Goal: Task Accomplishment & Management: Use online tool/utility

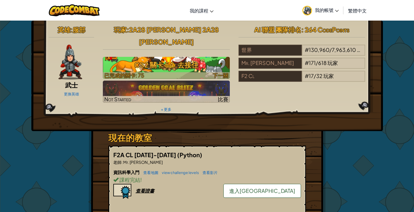
click at [209, 58] on h3 "CS2 關卡 54: 去接住" at bounding box center [166, 64] width 127 height 13
select select "zh-HANT"
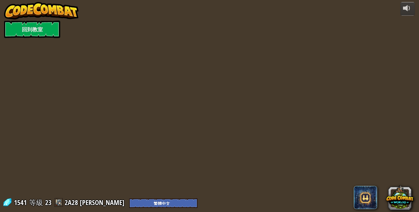
select select "zh-HANT"
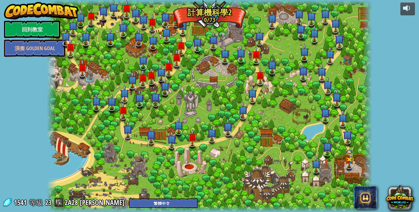
select select "zh-HANT"
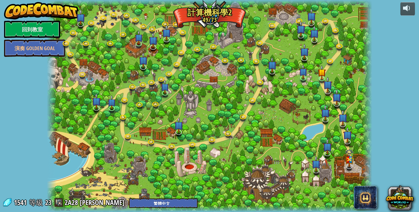
select select "zh-HANT"
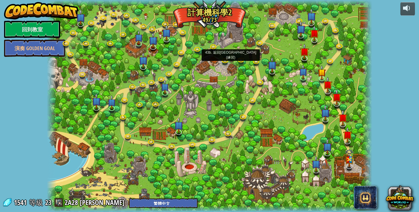
select select "zh-HANT"
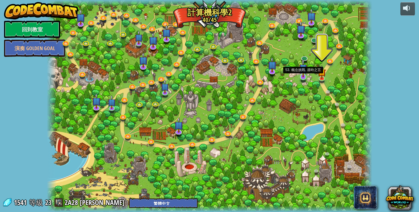
click at [305, 71] on img at bounding box center [303, 68] width 8 height 19
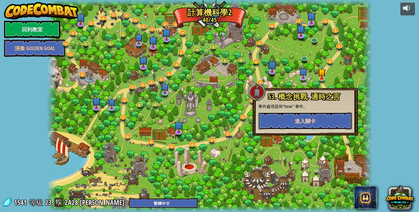
click at [326, 117] on button "進入關卡" at bounding box center [305, 120] width 94 height 17
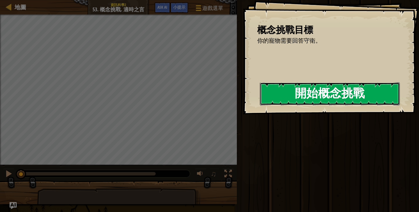
drag, startPoint x: 241, startPoint y: 99, endPoint x: 255, endPoint y: 100, distance: 14.3
click at [260, 100] on button "開始概念挑戰" at bounding box center [330, 94] width 140 height 23
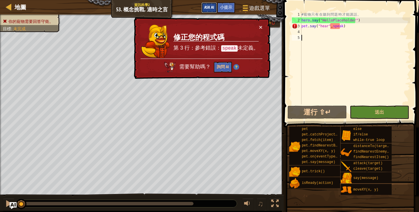
click at [213, 9] on span "Ask AI" at bounding box center [209, 7] width 10 height 6
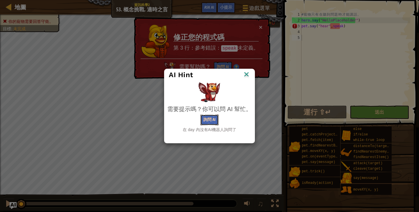
click at [209, 119] on button "詢問 AI" at bounding box center [209, 120] width 18 height 11
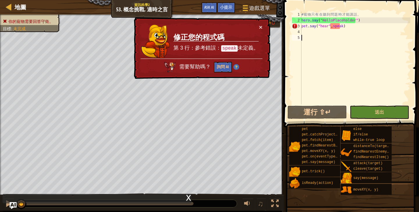
click at [346, 24] on div "# 寵 物 只 有 在 聽 到 問 題 時 才 能 講 話 。 hero . say ( "HelloPlaceholder" ) pet . say ( "…" at bounding box center [355, 64] width 110 height 105
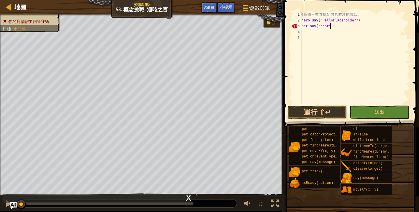
scroll to position [3, 2]
type textarea "pet.say("hear")"
click at [371, 108] on button "送出" at bounding box center [378, 112] width 59 height 13
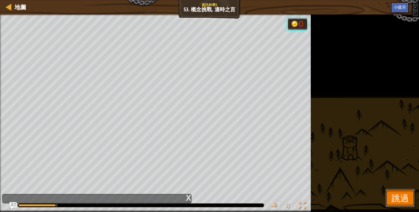
click at [389, 197] on button "跳過" at bounding box center [399, 198] width 29 height 19
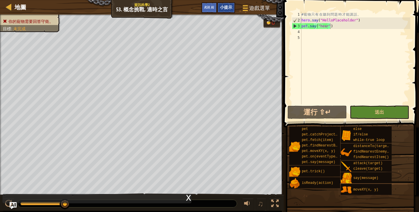
click at [226, 12] on div "小提示" at bounding box center [226, 7] width 18 height 11
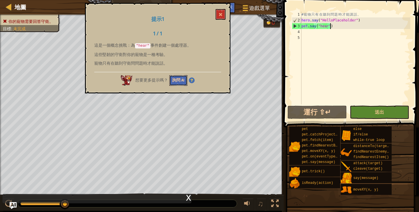
click at [179, 79] on button "詢問 AI" at bounding box center [178, 80] width 18 height 11
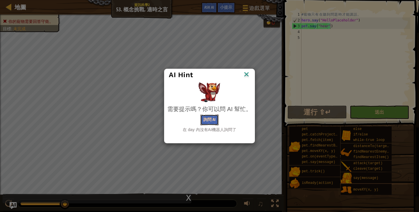
click at [204, 122] on button "詢問 AI" at bounding box center [209, 120] width 18 height 11
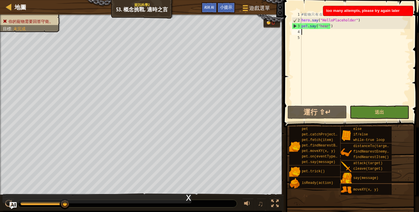
click at [339, 30] on div "# 寵 物 只 有 在 聽 到 問 題 時 才 能 講 話 。 hero . say ( "HelloPlaceholder" ) pet . say ( "…" at bounding box center [355, 64] width 110 height 105
click at [340, 41] on div "# 寵 物 只 有 在 聽 到 問 題 時 才 能 講 話 。 hero . say ( "HelloPlaceholder" ) pet . say ( "…" at bounding box center [355, 64] width 110 height 105
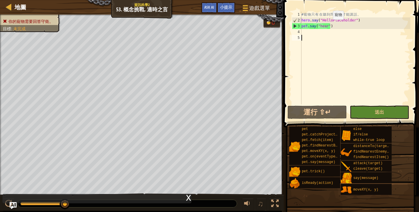
click at [328, 25] on div "# 寵 物 只 有 在 聽 到 問 題 時 才 能 講 話 。 hero . say ( "HelloPlaceholder" ) pet . say ( "…" at bounding box center [355, 64] width 110 height 105
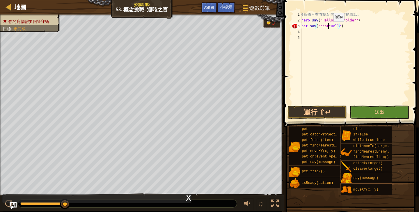
click at [328, 27] on div "# 寵 物 只 有 在 聽 到 問 題 時 才 能 講 話 。 hero . say ( "HelloPlaceholder" ) pet . say ( "…" at bounding box center [355, 64] width 110 height 105
type textarea "pet.say("hear",Hello)"
click at [365, 111] on button "送出" at bounding box center [378, 112] width 59 height 13
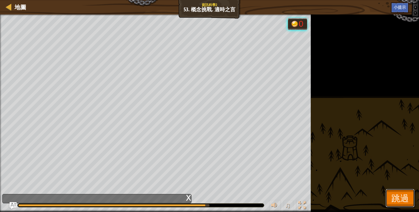
click at [396, 194] on span "跳過" at bounding box center [399, 198] width 17 height 12
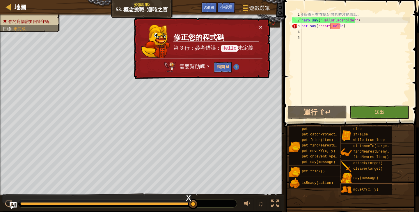
click at [257, 26] on td "修正您的程式碼 第 3 行：參考錯誤： Hello 未定義。" at bounding box center [216, 41] width 86 height 35
click at [260, 26] on button "×" at bounding box center [260, 27] width 3 height 6
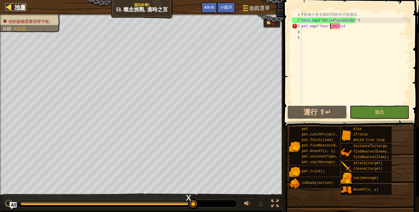
click at [22, 6] on span "地圖" at bounding box center [21, 7] width 12 height 8
select select "zh-HANT"
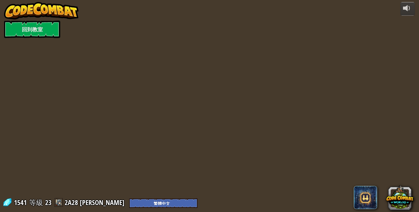
select select "zh-HANT"
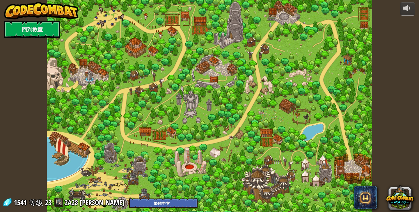
select select "zh-HANT"
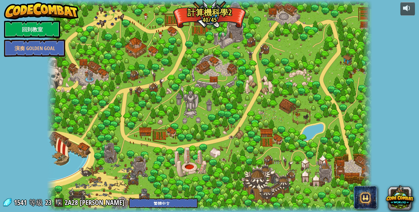
select select "zh-HANT"
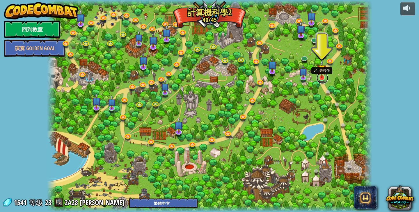
click at [321, 78] on link at bounding box center [322, 78] width 12 height 12
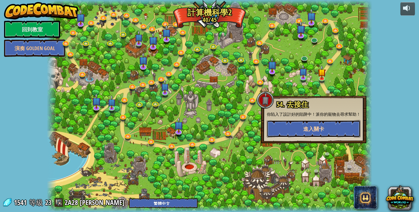
click at [303, 126] on span "進入關卡" at bounding box center [313, 129] width 21 height 7
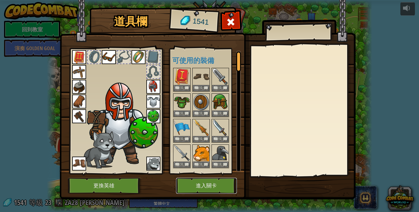
click at [202, 180] on button "進入關卡" at bounding box center [206, 186] width 61 height 16
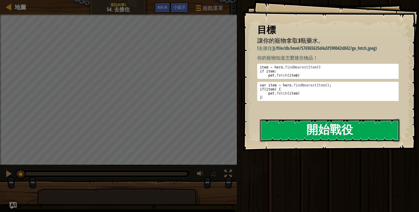
click at [285, 129] on button "開始戰役" at bounding box center [330, 130] width 140 height 23
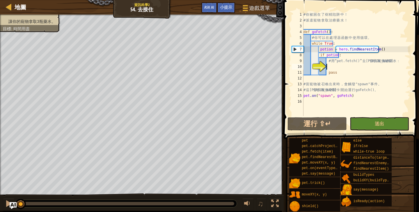
scroll to position [3, 2]
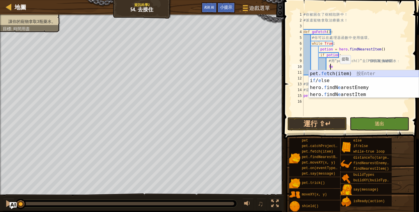
click at [340, 72] on div "pet. fe tch(item) 按 Enter i f / e lse 按 Enter hero. f indN e arestEnemy 按 Enter…" at bounding box center [363, 91] width 110 height 42
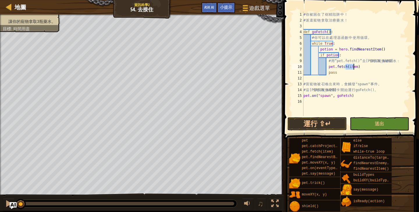
click at [370, 69] on div "# 你 被 困 在 了 樹 精 陷 阱 中 ！ # 派 遣 寵 物 拿 取 治 療 藥 水 ！ def goFetch ( ) : # 你 可 以 在 處 理…" at bounding box center [356, 70] width 108 height 116
click at [226, 5] on span "小提示" at bounding box center [226, 7] width 12 height 6
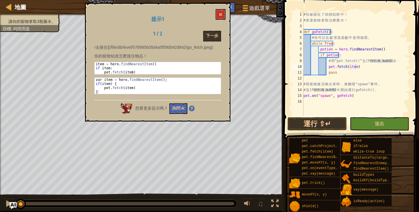
click at [222, 31] on div "提示1 1 / 2 下一步 !去接住](/file/db/level/576965635d4a5f590042d842/go_fetch.jpeg) 你的寵物…" at bounding box center [157, 62] width 145 height 119
click at [219, 33] on button "下一步" at bounding box center [212, 36] width 18 height 11
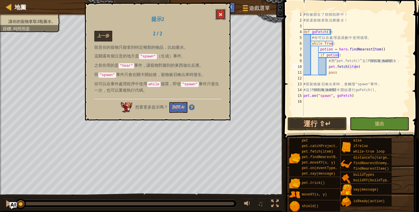
click at [223, 10] on button at bounding box center [220, 14] width 10 height 11
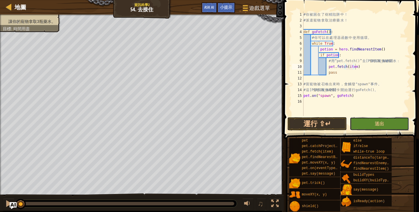
click at [375, 122] on span "送出" at bounding box center [378, 124] width 9 height 6
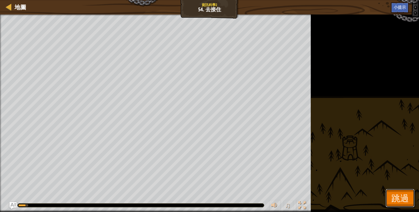
click at [392, 191] on button "跳過" at bounding box center [399, 198] width 29 height 19
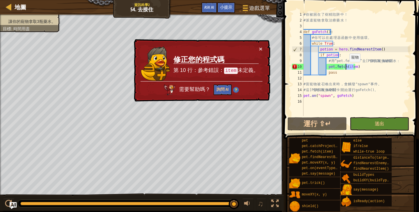
drag, startPoint x: 353, startPoint y: 68, endPoint x: 346, endPoint y: 68, distance: 6.4
click at [346, 68] on div "# 你 被 困 在 了 樹 精 陷 阱 中 ！ # 派 遣 寵 物 拿 取 治 療 藥 水 ！ def goFetch ( ) : # 你 可 以 在 處 理…" at bounding box center [356, 70] width 108 height 116
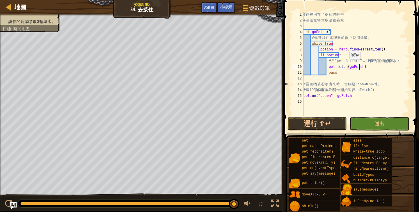
scroll to position [3, 4]
click at [379, 123] on span "送出" at bounding box center [378, 124] width 9 height 6
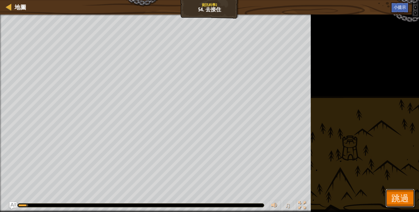
click at [401, 191] on button "跳過" at bounding box center [399, 198] width 29 height 19
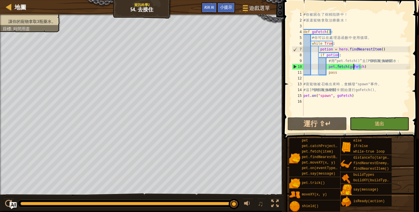
drag, startPoint x: 359, startPoint y: 64, endPoint x: 353, endPoint y: 66, distance: 6.2
click at [353, 66] on div "# 你 被 困 在 了 樹 精 陷 阱 中 ！ # 派 遣 寵 物 拿 取 治 療 藥 水 ！ def goFetch ( ) : # 你 可 以 在 處 理…" at bounding box center [356, 70] width 108 height 116
click at [398, 69] on div "# 你 被 困 在 了 樹 精 陷 阱 中 ！ # 派 遣 寵 物 拿 取 治 療 藥 水 ！ def goFetch ( ) : # 你 可 以 在 處 理…" at bounding box center [356, 70] width 108 height 116
click at [251, 9] on span "遊戲選單" at bounding box center [260, 8] width 22 height 8
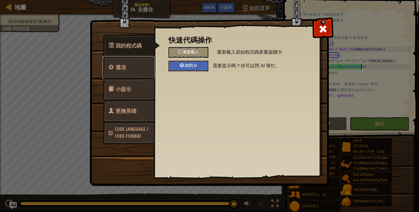
click at [146, 67] on link "選項" at bounding box center [129, 67] width 52 height 23
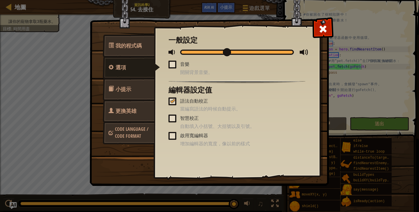
click at [142, 82] on link "小提示" at bounding box center [129, 89] width 52 height 23
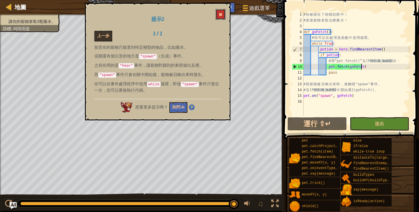
click at [224, 12] on button at bounding box center [220, 14] width 10 height 11
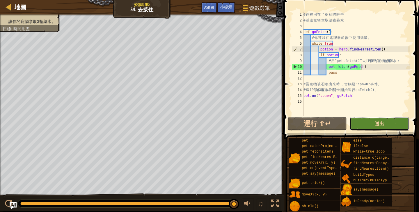
click at [375, 122] on span "送出" at bounding box center [378, 124] width 9 height 6
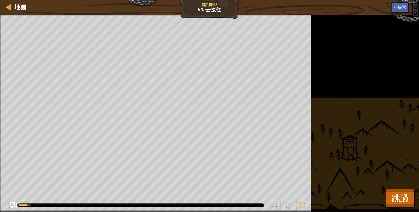
click at [414, 176] on div "讓你的寵物拿取3瓶藥水。 目標 : 執行中… ♫ 服部 1 x: 59 y: 25 No target action: idle" at bounding box center [209, 114] width 419 height 198
click at [410, 184] on div "讓你的寵物拿取3瓶藥水。 目標 : 執行中… ♫ 服部 1 x: 59 y: 25 No target action: idle" at bounding box center [209, 114] width 419 height 198
click at [407, 192] on button "跳過" at bounding box center [399, 198] width 29 height 19
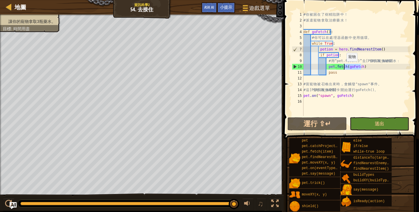
drag, startPoint x: 360, startPoint y: 67, endPoint x: 343, endPoint y: 67, distance: 16.6
click at [343, 67] on div "# 你 被 困 在 了 樹 精 陷 阱 中 ！ # 派 遣 寵 物 拿 取 治 療 藥 水 ！ def goFetch ( ) : # 你 可 以 在 處 理…" at bounding box center [356, 70] width 108 height 116
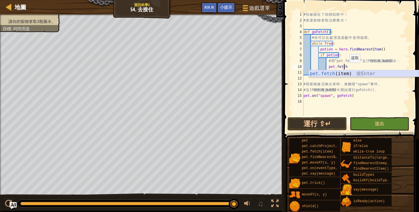
click at [348, 72] on div "pet.fetch (item) 按 Enter" at bounding box center [363, 80] width 110 height 21
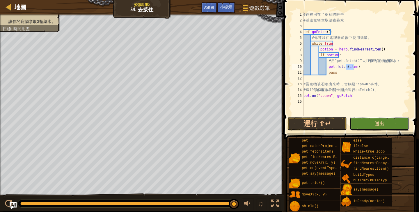
click at [378, 120] on button "送出" at bounding box center [378, 123] width 59 height 13
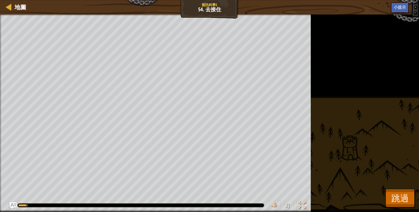
click at [414, 205] on div "讓你的寵物拿取3瓶藥水。 目標 : 執行中… ♫ 服部 1 x: 59 y: 25 No target action: idle" at bounding box center [209, 114] width 419 height 198
click at [411, 203] on button "跳過" at bounding box center [399, 198] width 29 height 19
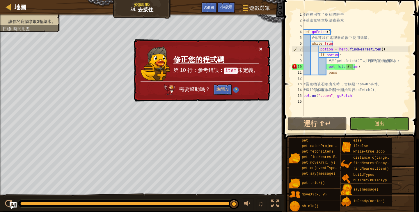
click at [259, 49] on button "×" at bounding box center [260, 49] width 3 height 6
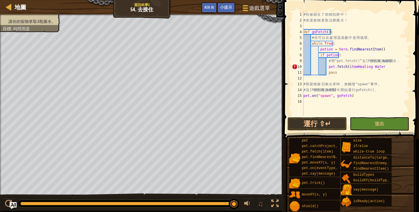
scroll to position [3, 6]
click at [352, 65] on div "# 你 被 困 在 了 樹 精 陷 阱 中 ！ # 派 遣 寵 物 拿 取 治 療 藥 水 ！ def goFetch ( ) : # 你 可 以 在 處 理…" at bounding box center [356, 70] width 108 height 116
click at [346, 65] on div "# 你 被 困 在 了 樹 精 陷 阱 中 ！ # 派 遣 寵 物 拿 取 治 療 藥 水 ！ def goFetch ( ) : # 你 可 以 在 處 理…" at bounding box center [356, 70] width 108 height 116
click at [345, 65] on div "# 你 被 困 在 了 樹 精 陷 阱 中 ！ # 派 遣 寵 物 拿 取 治 療 藥 水 ！ def goFetch ( ) : # 你 可 以 在 處 理…" at bounding box center [356, 70] width 108 height 116
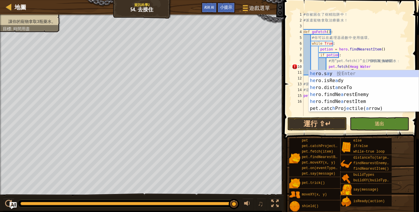
click at [353, 67] on div "# 你 被 困 在 了 樹 精 陷 阱 中 ！ # 派 遣 寵 物 拿 取 治 療 藥 水 ！ def goFetch ( ) : # 你 可 以 在 處 理…" at bounding box center [356, 70] width 108 height 116
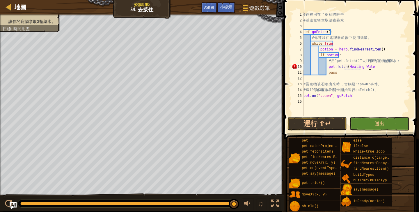
scroll to position [3, 5]
click at [344, 65] on div "# 你 被 困 在 了 樹 精 陷 阱 中 ！ # 派 遣 寵 物 拿 取 治 療 藥 水 ！ def goFetch ( ) : # 你 可 以 在 處 理…" at bounding box center [356, 70] width 108 height 116
click at [366, 118] on button "送出" at bounding box center [378, 123] width 59 height 13
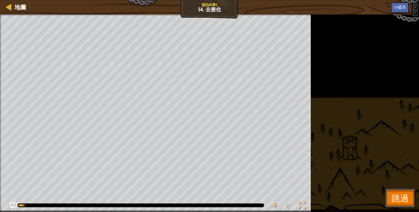
click at [395, 198] on span "跳過" at bounding box center [399, 198] width 17 height 12
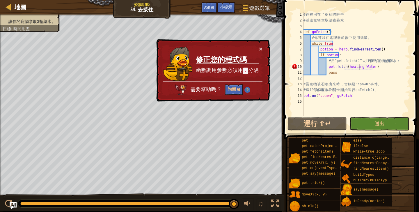
click at [358, 67] on div "# 你 被 困 在 了 樹 精 陷 阱 中 ！ # 派 遣 寵 物 拿 取 治 療 藥 水 ！ def goFetch ( ) : # 你 可 以 在 處 理…" at bounding box center [356, 70] width 108 height 116
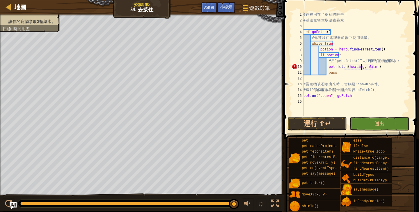
scroll to position [3, 5]
type textarea "pet.fetch(healing, Water)"
click at [380, 118] on button "送出" at bounding box center [378, 123] width 59 height 13
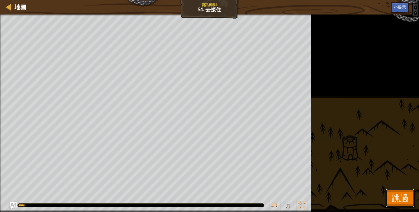
click at [396, 202] on span "跳過" at bounding box center [399, 198] width 17 height 12
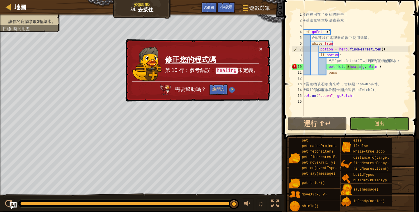
click at [23, 19] on li "讓你的寵物拿取3瓶藥水。" at bounding box center [29, 22] width 53 height 6
drag, startPoint x: 42, startPoint y: 19, endPoint x: 51, endPoint y: 20, distance: 8.7
click at [49, 20] on span "讓你的寵物拿取3瓶藥水。" at bounding box center [31, 21] width 47 height 5
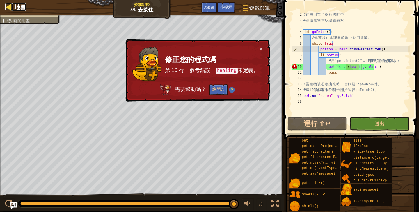
click at [24, 9] on span "地圖" at bounding box center [21, 7] width 12 height 8
select select "zh-HANT"
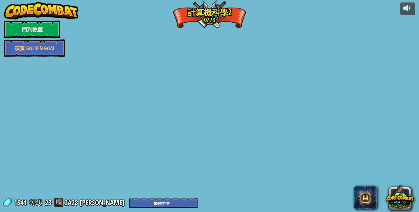
select select "zh-HANT"
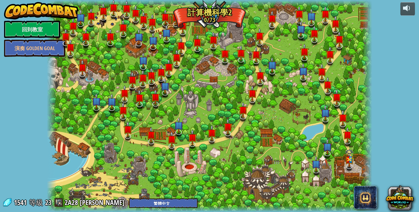
select select "zh-HANT"
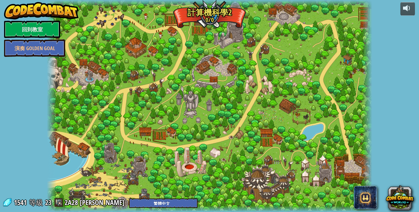
select select "zh-HANT"
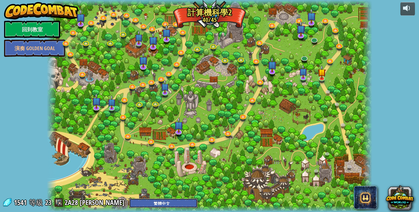
click at [140, 203] on select "English ([GEOGRAPHIC_DATA]) English ([GEOGRAPHIC_DATA]) 简体中文 繁體中文 русский españ…" at bounding box center [163, 204] width 68 height 10
click at [129, 199] on select "English ([GEOGRAPHIC_DATA]) English ([GEOGRAPHIC_DATA]) 简体中文 繁體中文 русский españ…" at bounding box center [163, 204] width 68 height 10
select select "en-[GEOGRAPHIC_DATA]"
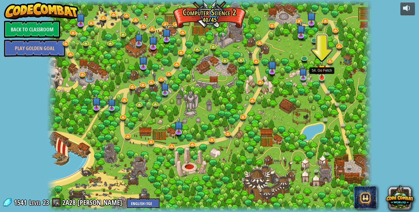
click at [320, 71] on img at bounding box center [321, 69] width 8 height 19
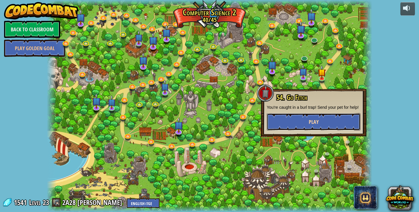
click at [318, 118] on button "Play" at bounding box center [314, 121] width 94 height 17
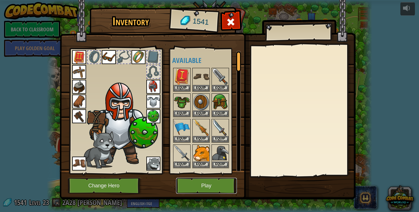
click at [222, 187] on button "Play" at bounding box center [206, 186] width 61 height 16
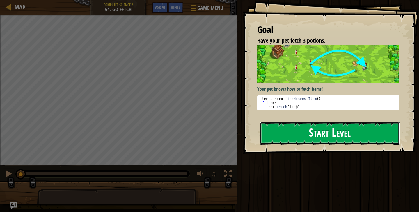
click at [296, 140] on button "Start Level" at bounding box center [330, 133] width 140 height 23
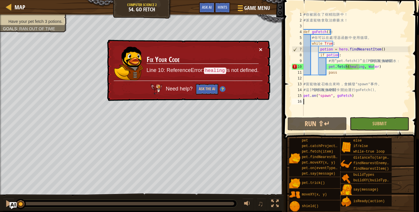
click at [260, 48] on button "×" at bounding box center [260, 50] width 3 height 6
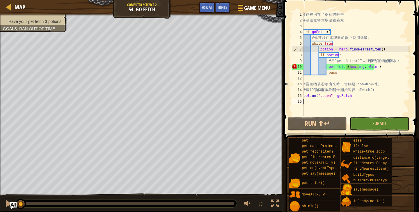
click at [372, 67] on div "# 你 被 困 在 了 樹 精 陷 阱 中 ！ # 派 遣 寵 物 拿 取 治 療 藥 水 ！ def goFetch ( ) : # 你 可 以 在 處 理…" at bounding box center [356, 70] width 108 height 116
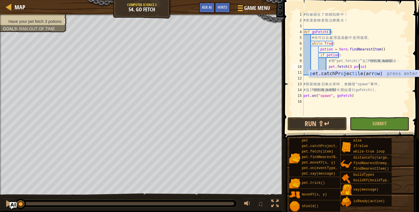
scroll to position [3, 5]
click at [348, 64] on div "# 你 被 困 在 了 樹 精 陷 阱 中 ！ # 派 遣 寵 物 拿 取 治 療 藥 水 ！ def goFetch ( ) : # 你 可 以 在 處 理…" at bounding box center [356, 70] width 108 height 116
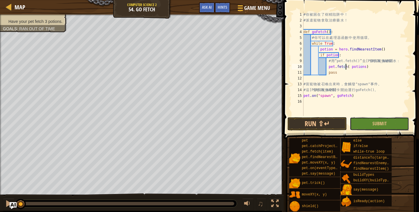
click at [367, 124] on button "Submit" at bounding box center [378, 123] width 59 height 13
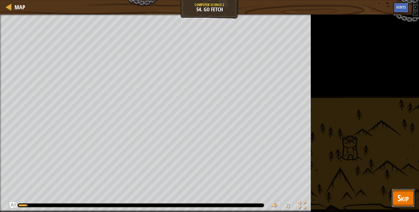
click at [401, 201] on span "Skip" at bounding box center [402, 198] width 11 height 12
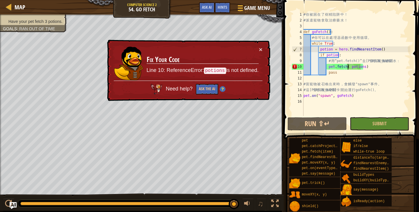
click at [347, 66] on div "# 你 被 困 在 了 樹 精 陷 阱 中 ！ # 派 遣 寵 物 拿 取 治 療 藥 水 ！ def goFetch ( ) : # 你 可 以 在 處 理…" at bounding box center [356, 70] width 108 height 116
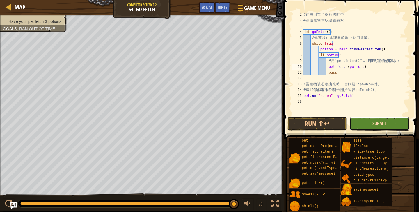
click at [374, 122] on span "Submit" at bounding box center [379, 124] width 14 height 6
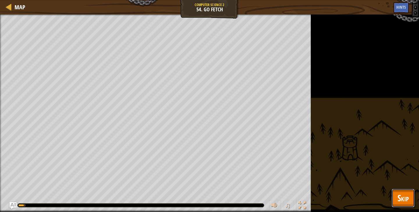
click at [396, 193] on button "Skip" at bounding box center [402, 198] width 23 height 19
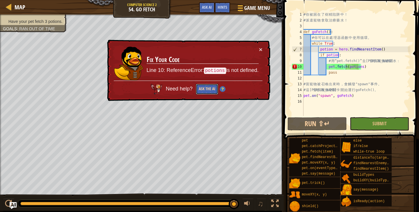
click at [210, 90] on button "Ask the AI" at bounding box center [207, 89] width 22 height 11
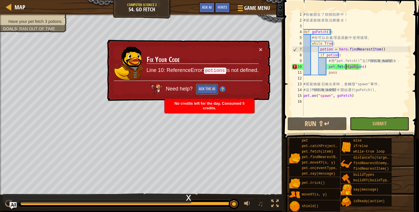
click at [212, 92] on button "Ask the AI" at bounding box center [207, 89] width 22 height 11
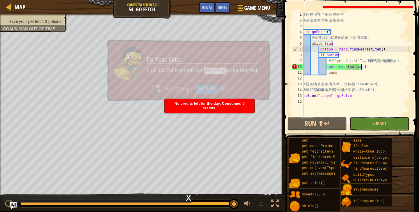
click at [376, 67] on div "# 你 被 困 在 了 樹 精 陷 阱 中 ！ # 派 遣 寵 物 拿 取 治 療 藥 水 ！ def goFetch ( ) : # 你 可 以 在 處 理…" at bounding box center [356, 70] width 108 height 116
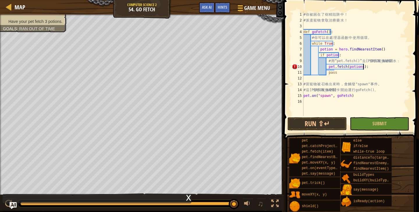
type textarea "pet.fetch(potions)"
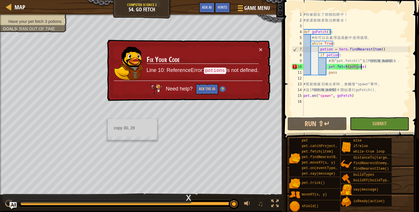
click at [108, 119] on div "copy 30, 29" at bounding box center [132, 129] width 49 height 21
click at [265, 48] on div "× Fix Your Code Line 10: ReferenceError: potions is not defined. Need help? Ask…" at bounding box center [188, 71] width 164 height 62
click at [262, 49] on button "×" at bounding box center [260, 50] width 3 height 6
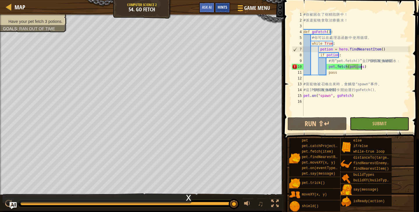
click at [228, 11] on div "Hints" at bounding box center [221, 7] width 15 height 11
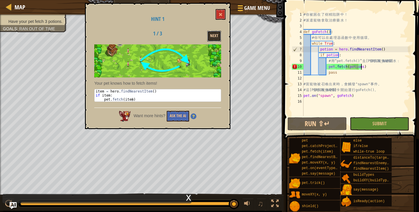
click at [214, 37] on button "Next" at bounding box center [214, 36] width 14 height 11
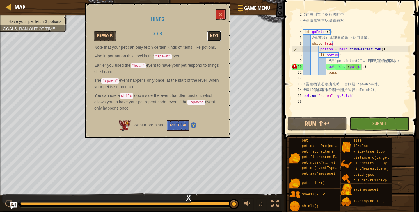
click at [214, 39] on button "Next" at bounding box center [214, 36] width 14 height 11
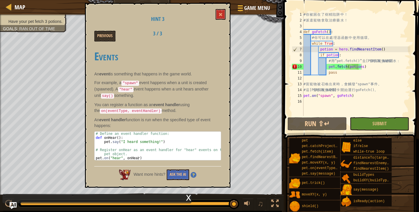
drag, startPoint x: 204, startPoint y: 71, endPoint x: 208, endPoint y: 53, distance: 19.2
click at [208, 53] on div "Events An event is something that happens in the game world. For example, a "sp…" at bounding box center [157, 103] width 127 height 119
click at [104, 37] on button "Previous" at bounding box center [104, 36] width 21 height 11
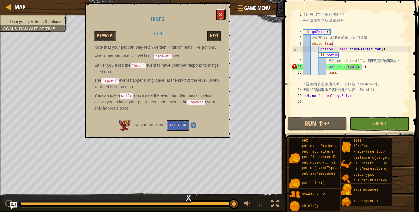
click at [224, 13] on button at bounding box center [220, 14] width 10 height 11
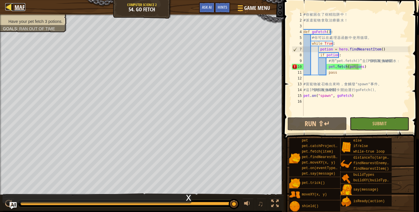
click at [22, 4] on span "Map" at bounding box center [20, 7] width 11 height 8
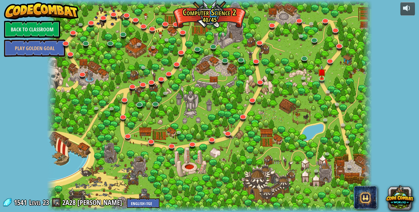
select select "en-[GEOGRAPHIC_DATA]"
